Goal: Find specific page/section: Find specific page/section

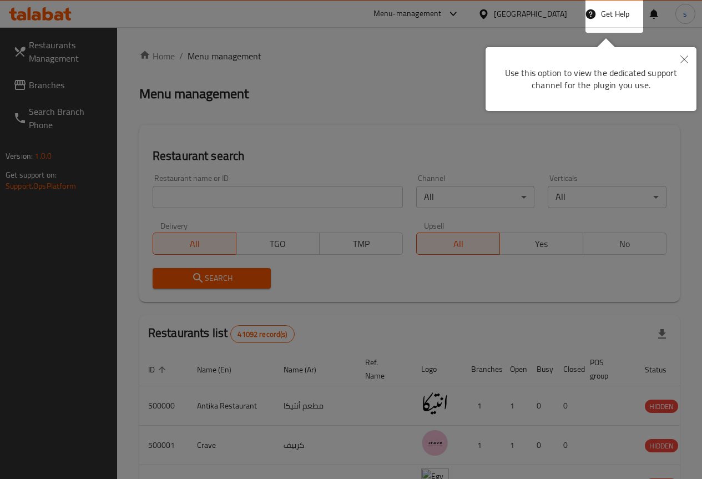
click at [684, 60] on icon "Close" at bounding box center [684, 59] width 8 height 8
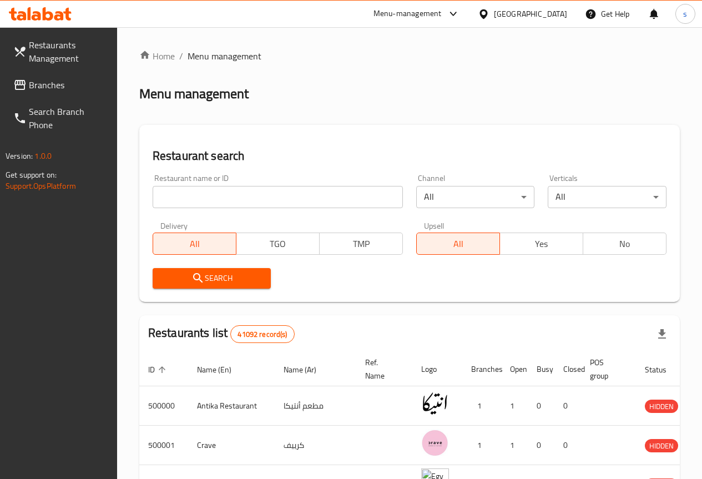
click at [199, 194] on input "search" at bounding box center [278, 197] width 250 height 22
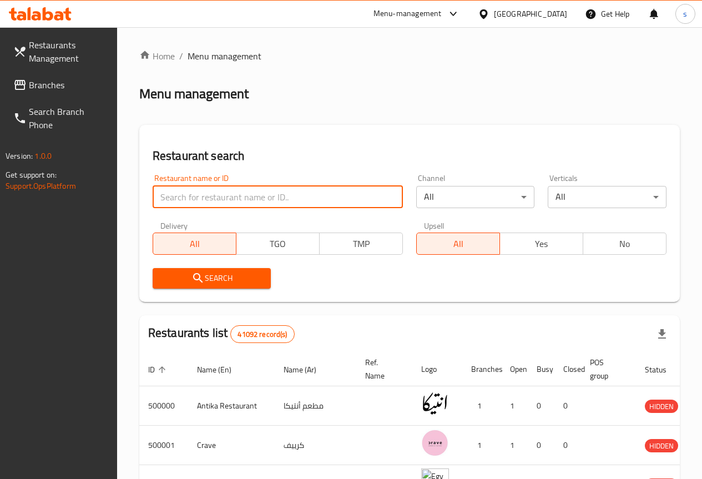
paste input "777737"
click at [350, 87] on div "Menu management" at bounding box center [409, 94] width 541 height 18
click at [253, 200] on input "777737" at bounding box center [278, 197] width 250 height 22
type input "7"
click at [206, 190] on input "search" at bounding box center [278, 197] width 250 height 22
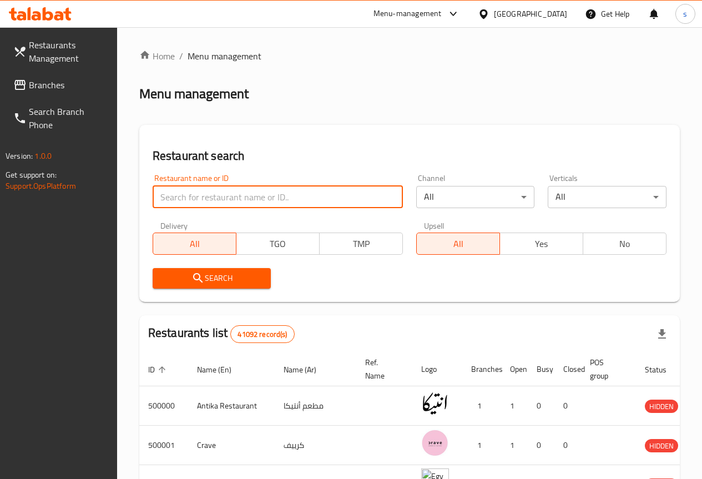
click at [551, 13] on div "[GEOGRAPHIC_DATA]" at bounding box center [530, 14] width 73 height 12
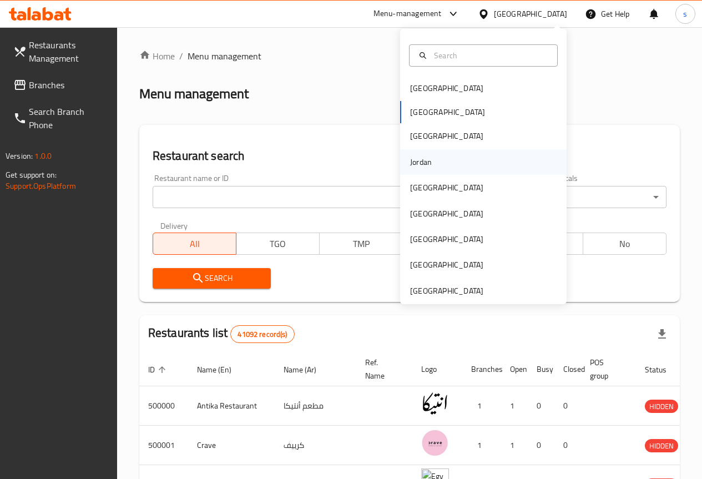
scroll to position [6, 0]
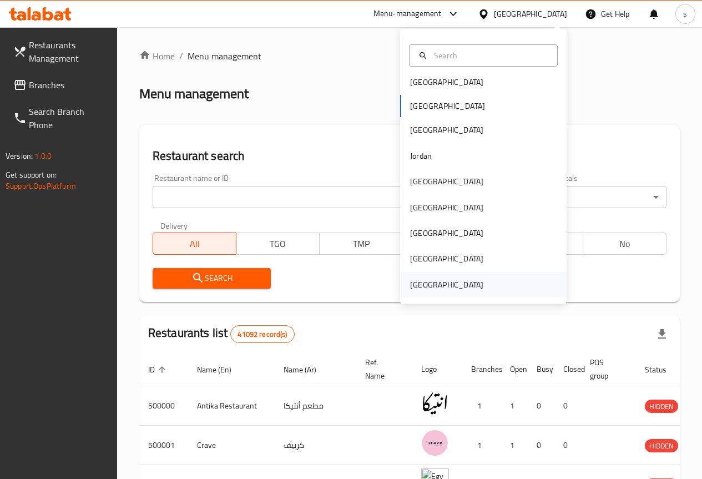
click at [467, 281] on div "[GEOGRAPHIC_DATA]" at bounding box center [446, 285] width 73 height 12
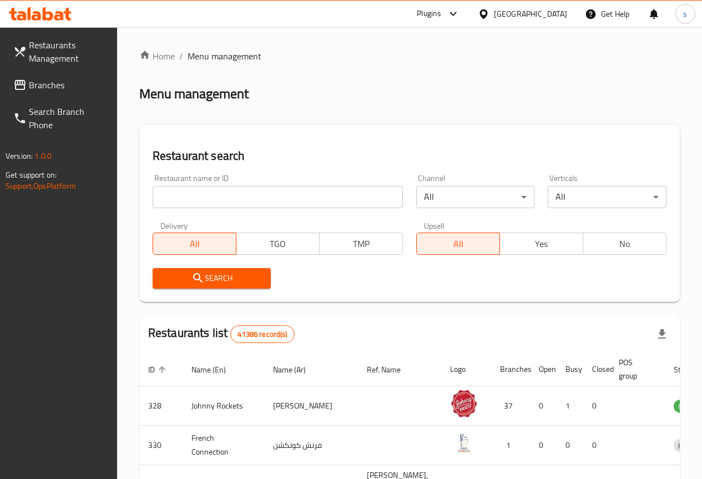
click at [190, 190] on input "search" at bounding box center [278, 197] width 250 height 22
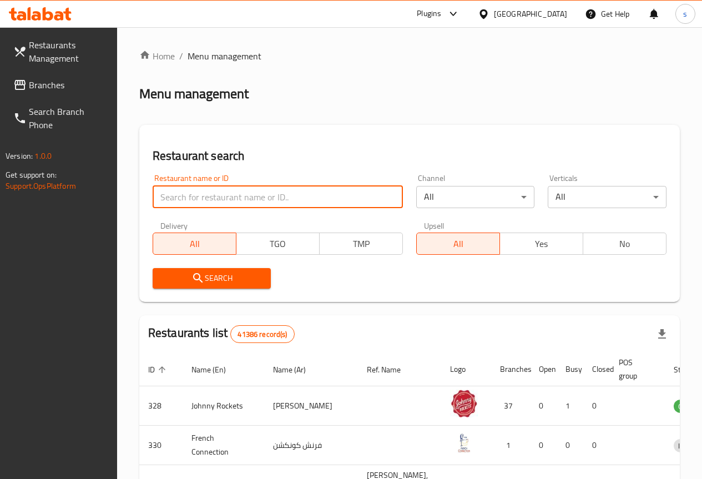
paste input "777749"
type input "777749"
click at [44, 54] on span "Restaurants Management" at bounding box center [68, 51] width 79 height 27
